Goal: Task Accomplishment & Management: Use online tool/utility

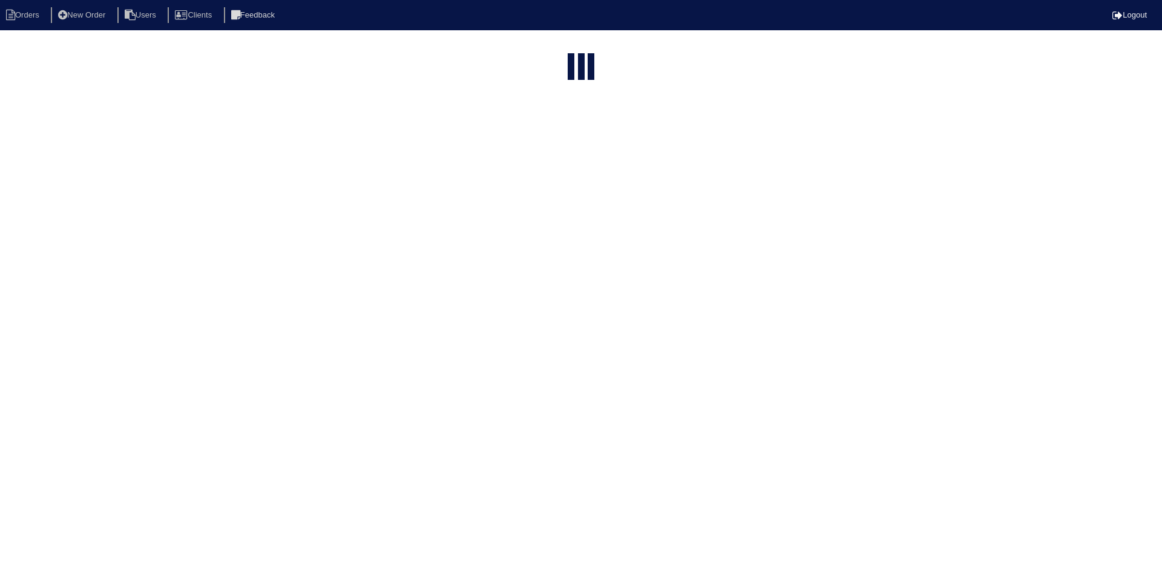
select select "15"
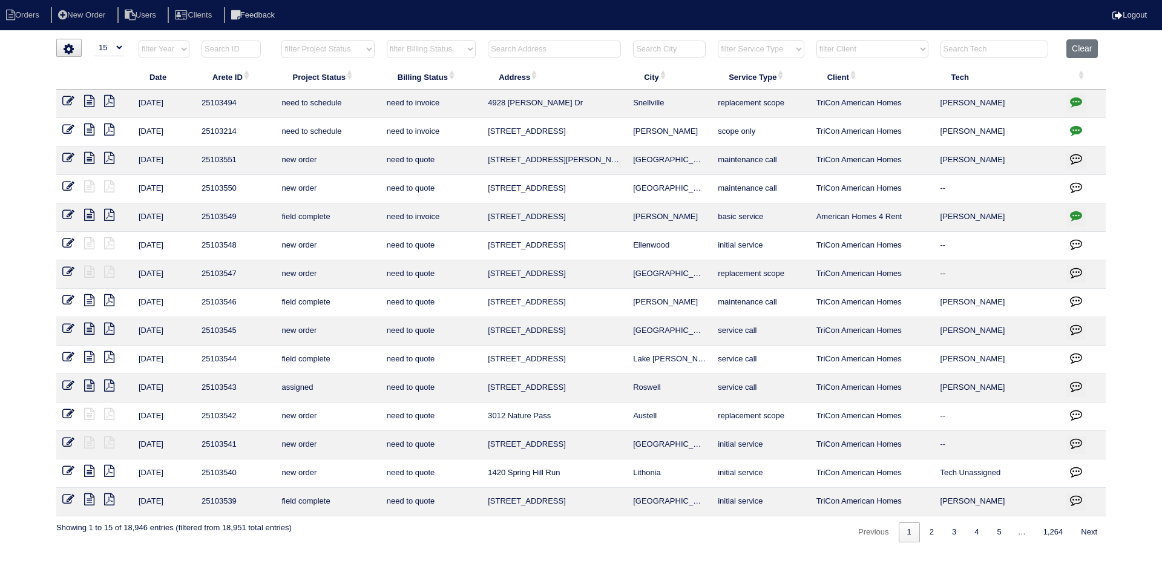
click at [89, 102] on icon at bounding box center [89, 101] width 10 height 12
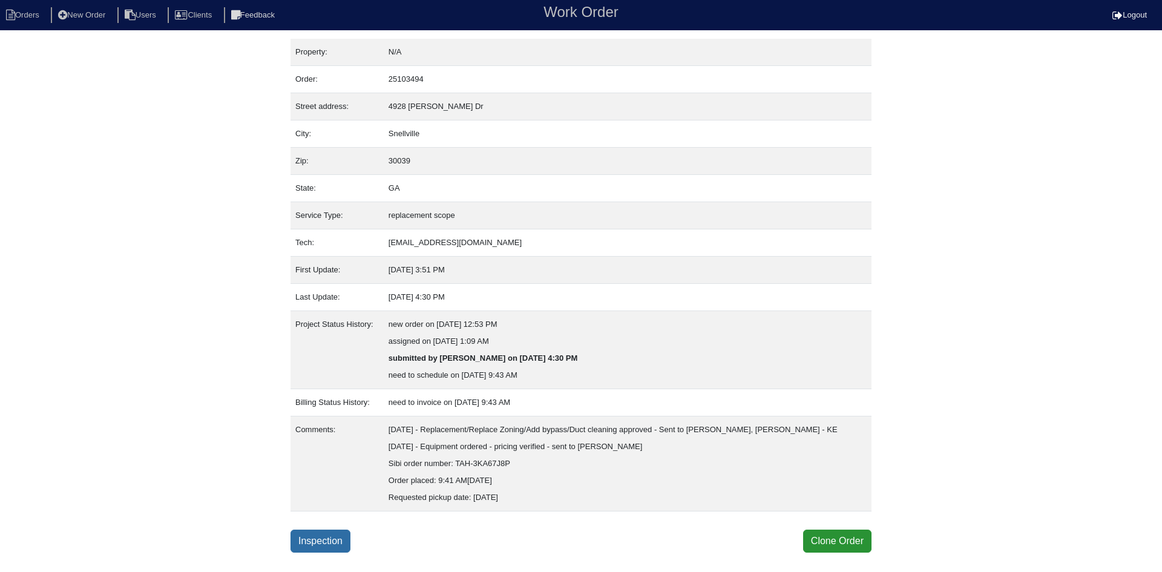
click at [330, 542] on link "Inspection" at bounding box center [321, 541] width 60 height 23
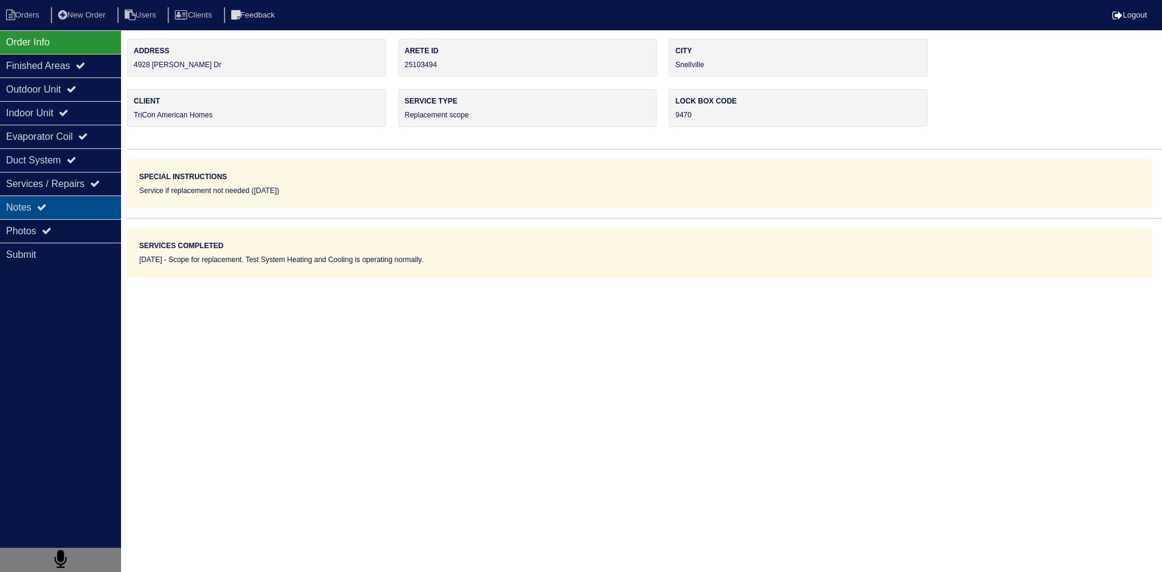
click at [104, 208] on div "Notes" at bounding box center [60, 208] width 121 height 24
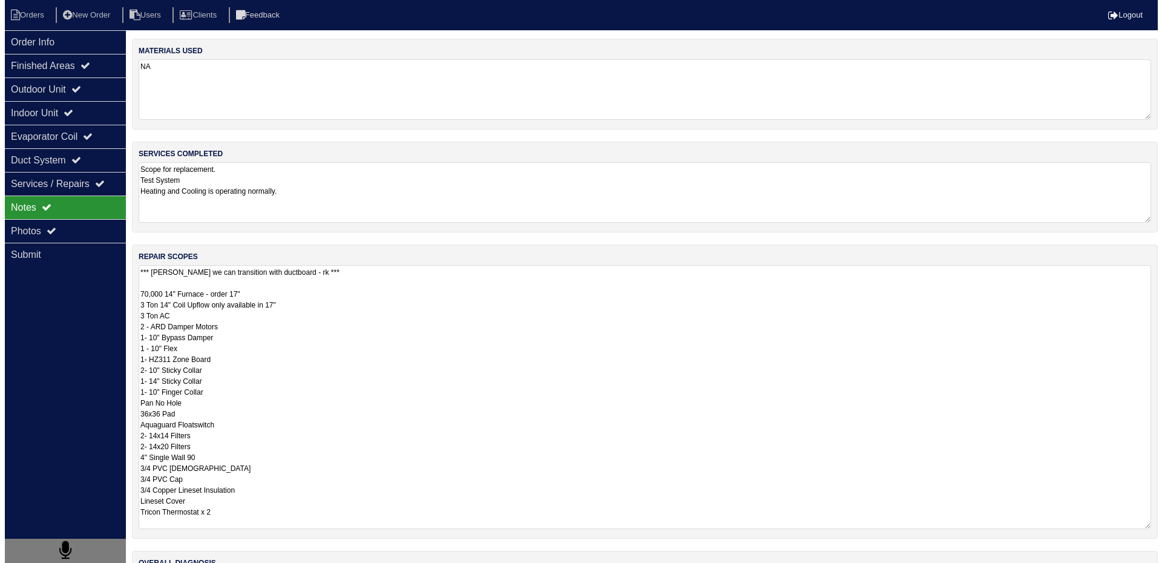
scroll to position [1, 0]
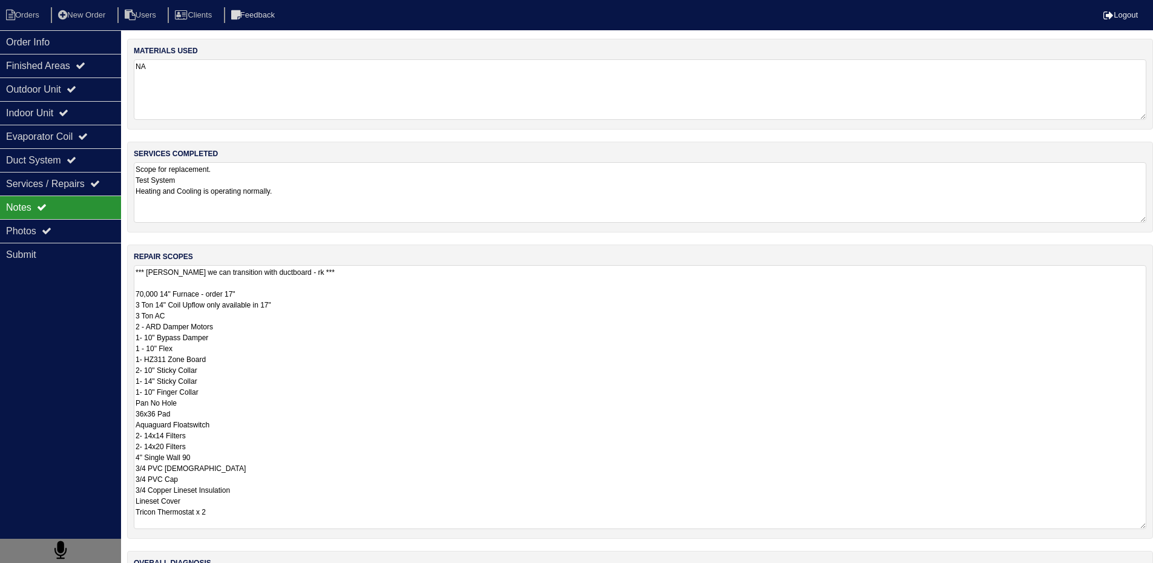
drag, startPoint x: 135, startPoint y: 268, endPoint x: 237, endPoint y: 529, distance: 280.3
click at [236, 529] on div "repair scopes *** Per Justin we can transition with ductboard - rk *** 70,000 1…" at bounding box center [640, 392] width 1026 height 294
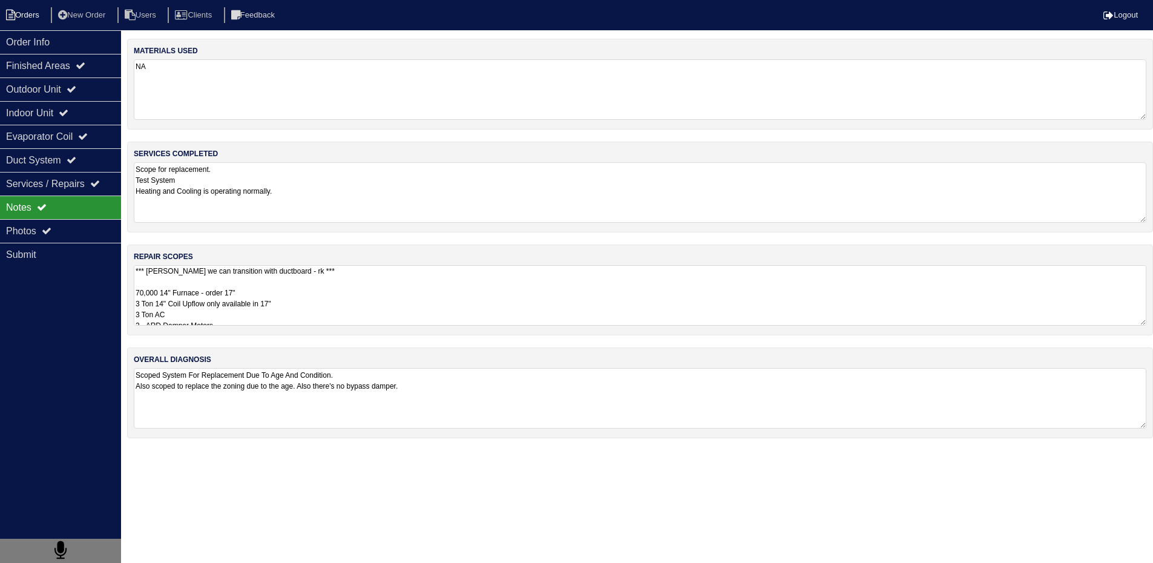
click at [30, 12] on li "Orders" at bounding box center [24, 15] width 49 height 16
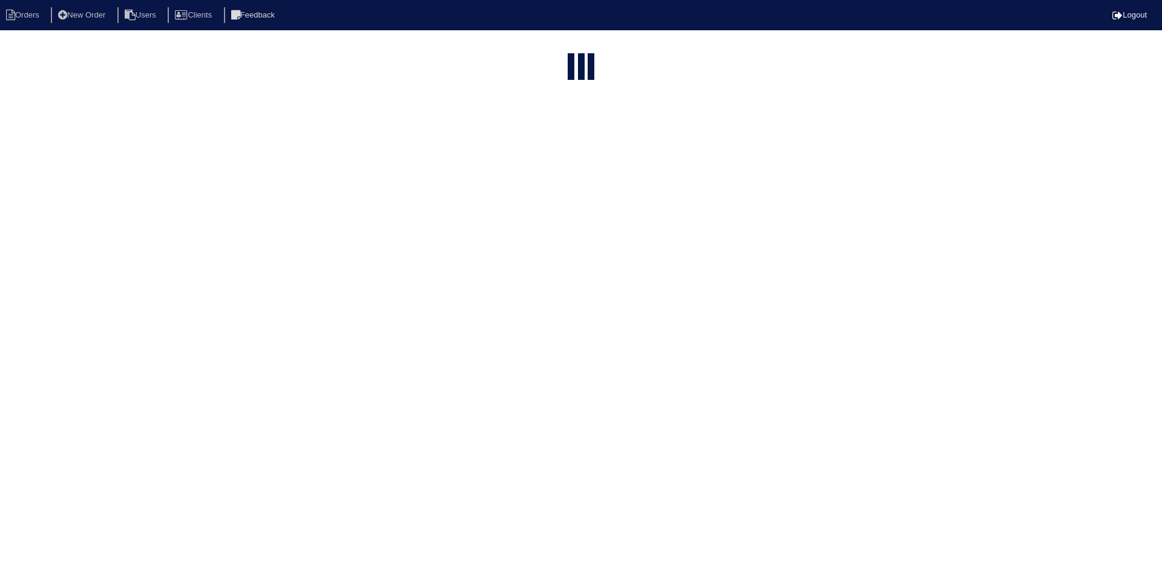
select select "15"
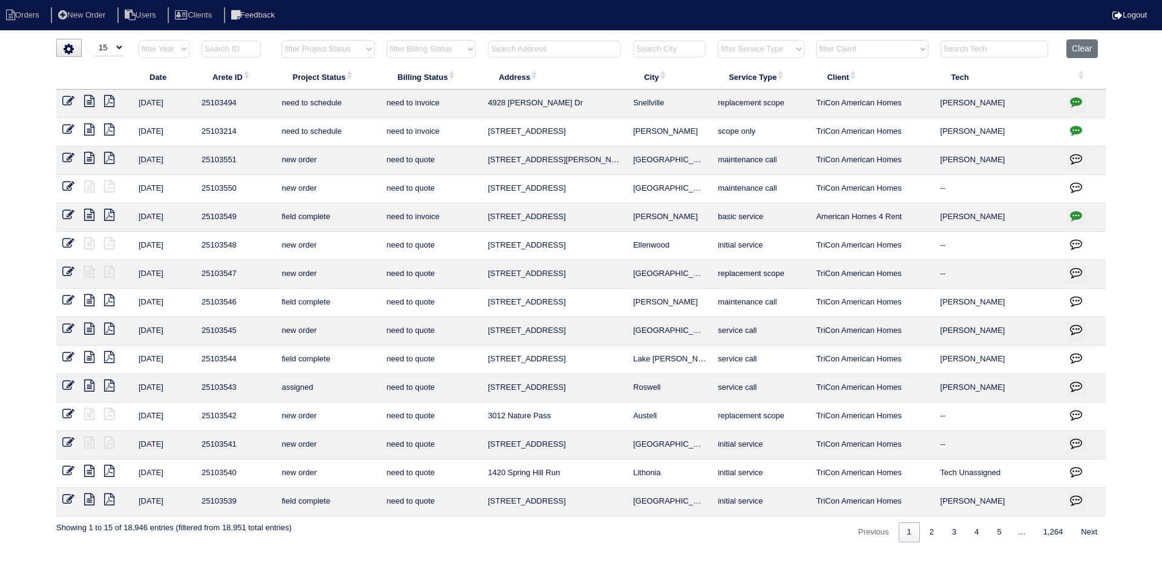
click at [571, 46] on input "text" at bounding box center [554, 49] width 133 height 17
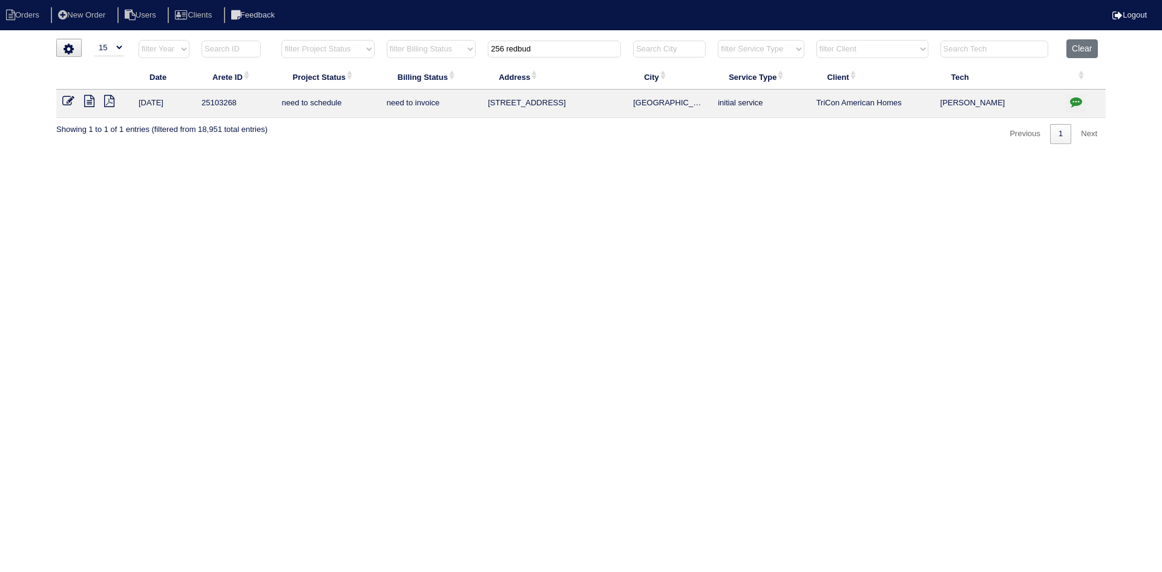
type input "256 redbud"
click at [87, 101] on icon at bounding box center [89, 101] width 10 height 12
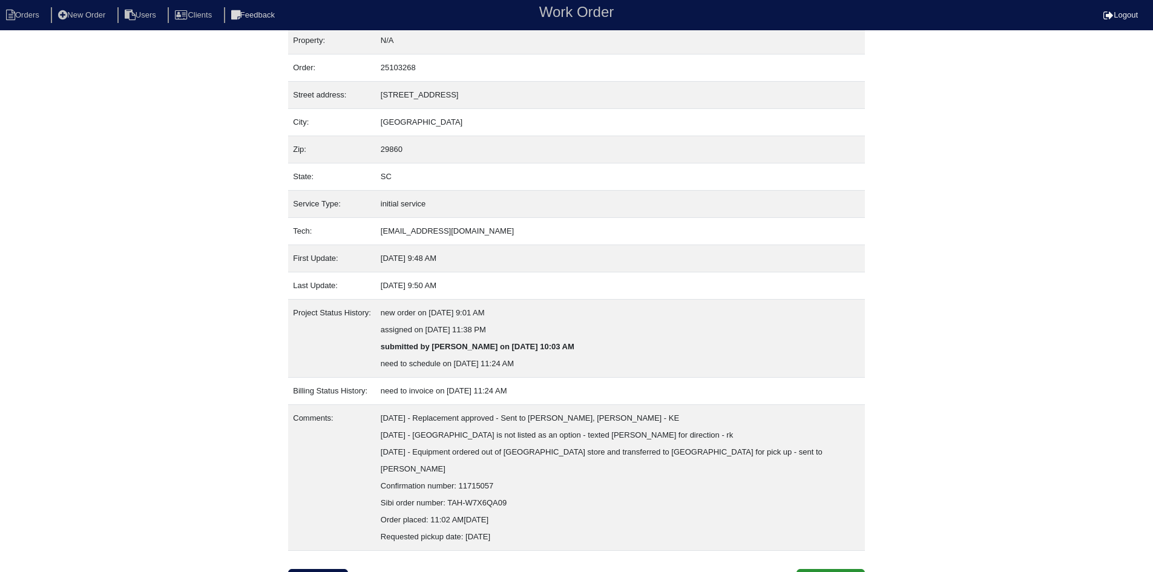
scroll to position [15, 0]
click at [317, 566] on link "Inspection" at bounding box center [318, 577] width 60 height 23
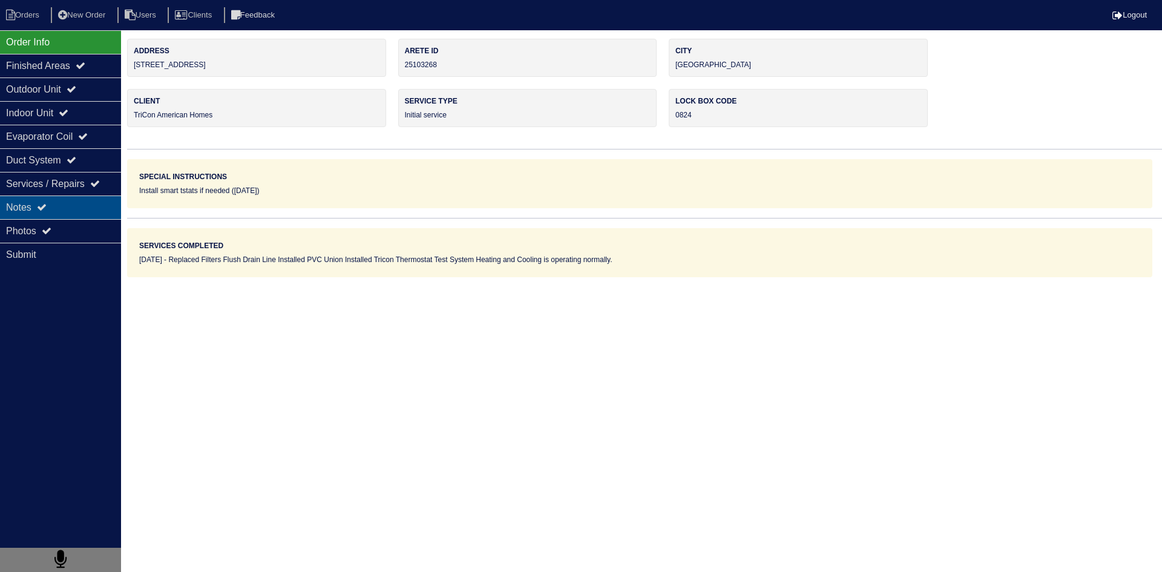
click at [56, 205] on div "Notes" at bounding box center [60, 208] width 121 height 24
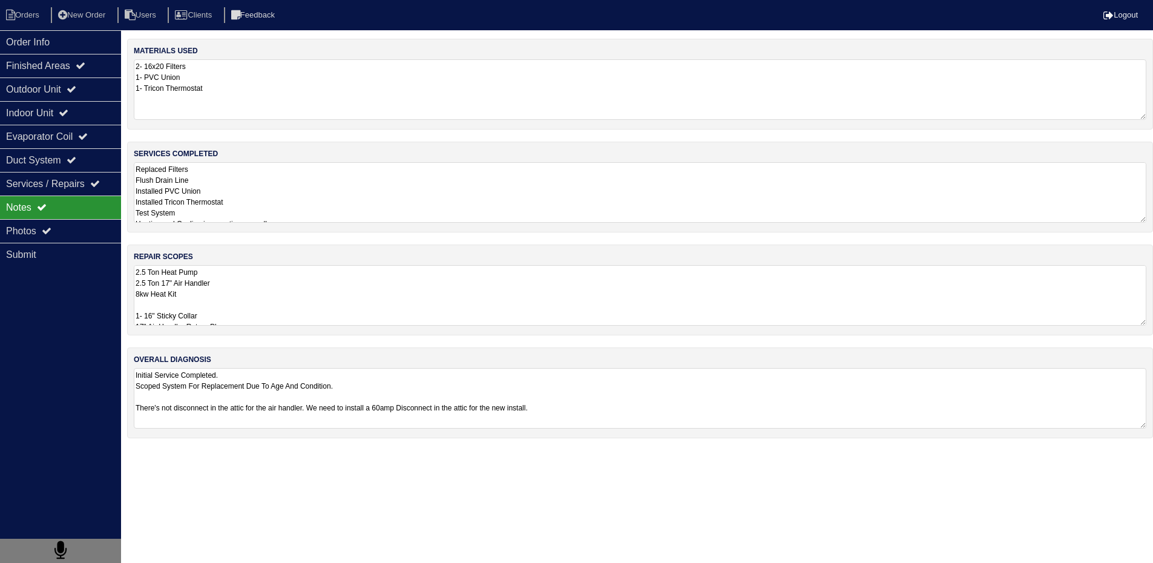
click at [199, 281] on textarea "2.5 Ton Heat Pump 2.5 Ton 17" Air Handler 8kw Heat Kit 1- 16" Sticky Collar 17"…" at bounding box center [640, 295] width 1013 height 61
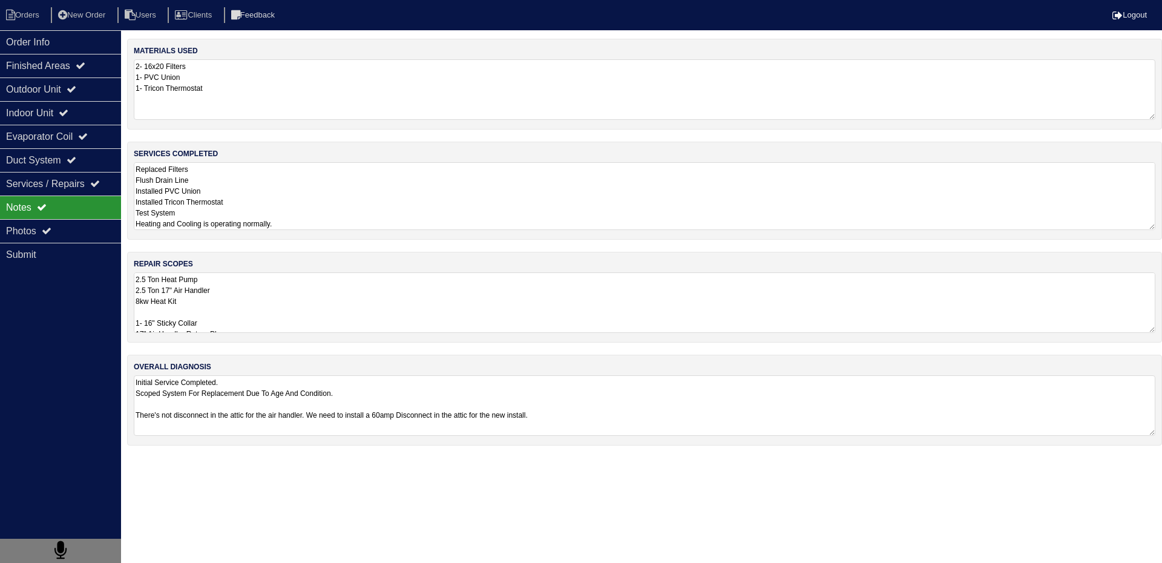
click at [246, 202] on textarea "Replaced Filters Flush Drain Line Installed PVC Union Installed Tricon Thermost…" at bounding box center [645, 196] width 1022 height 68
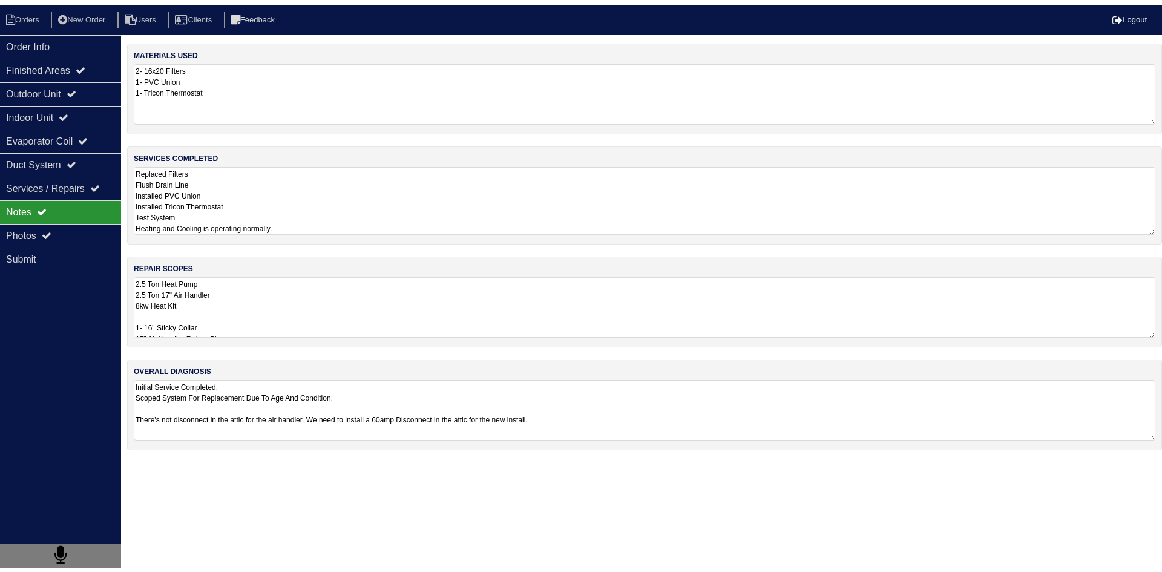
scroll to position [1, 0]
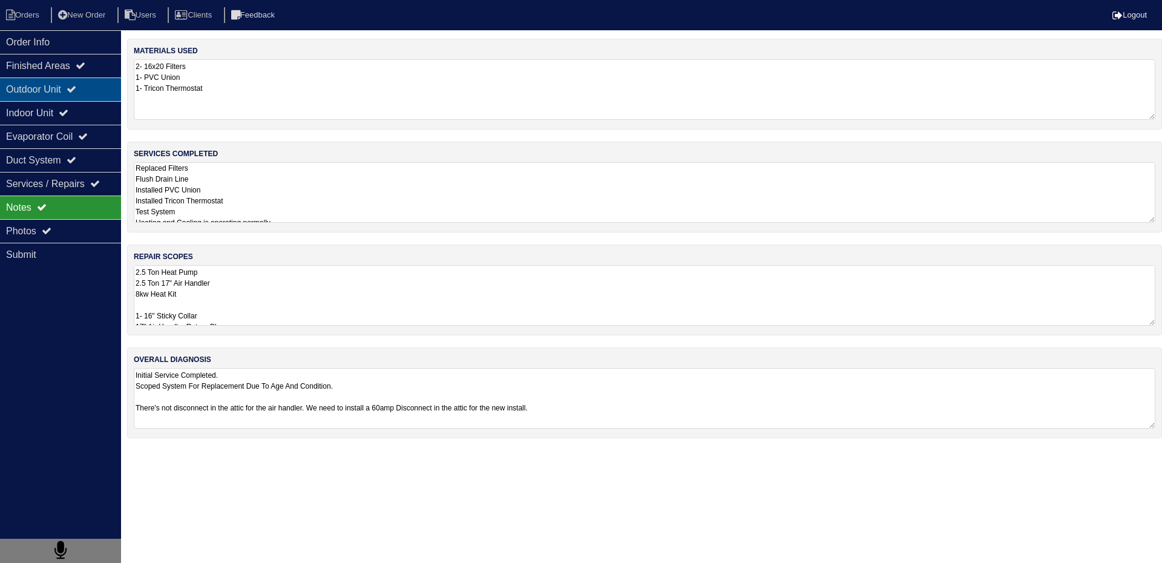
click at [24, 85] on div "Outdoor Unit" at bounding box center [60, 89] width 121 height 24
